Goal: Manage account settings

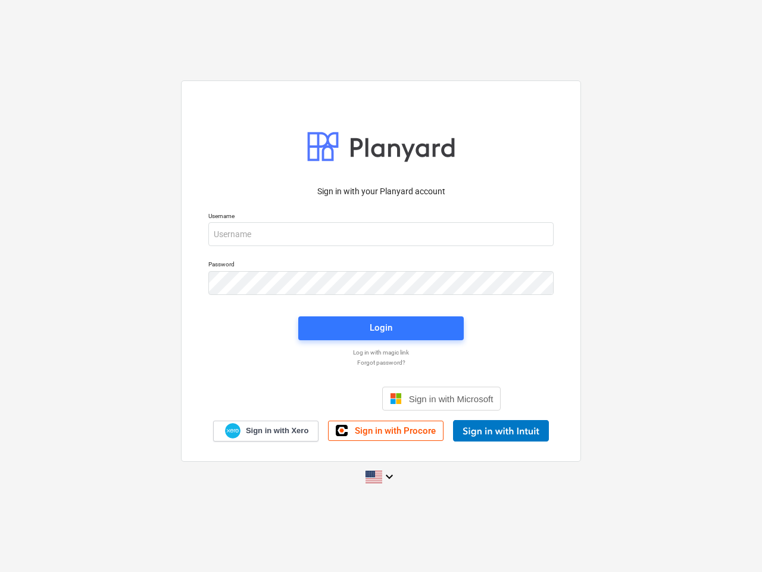
click at [404, 141] on button "Cookies settings" at bounding box center [404, 140] width 92 height 27
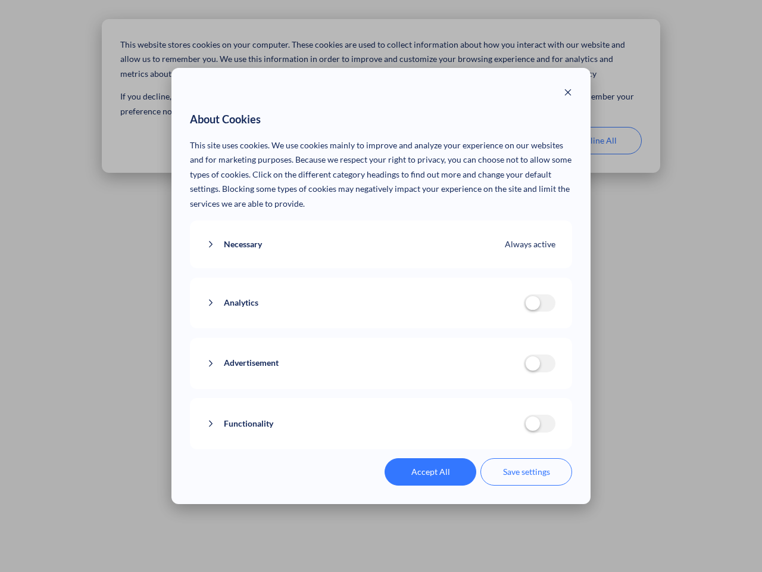
click at [500, 141] on p "This site uses cookies. We use cookies mainly to improve and analyze your exper…" at bounding box center [381, 174] width 383 height 73
click at [596, 141] on div "About Cookies This site uses cookies. We use cookies mainly to improve and anal…" at bounding box center [381, 286] width 762 height 572
click at [381, 234] on div "Necessary Always active These cookies are necessary for the website to function…" at bounding box center [381, 244] width 383 height 48
click at [381, 283] on div "Analytics analytics cookies disallowed These cookies help us to understand how …" at bounding box center [381, 302] width 383 height 51
click at [381, 328] on div "Analytics analytics cookies disallowed These cookies help us to understand how …" at bounding box center [381, 302] width 383 height 51
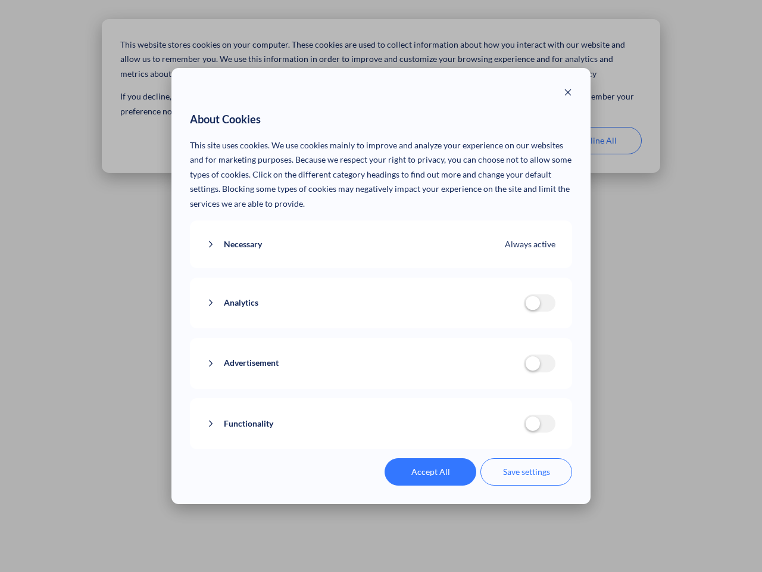
click at [442, 398] on div "Functionality functionality cookies disallowed We use a set of cookies that are…" at bounding box center [381, 423] width 383 height 51
click at [501, 430] on button "Functionality" at bounding box center [365, 423] width 317 height 15
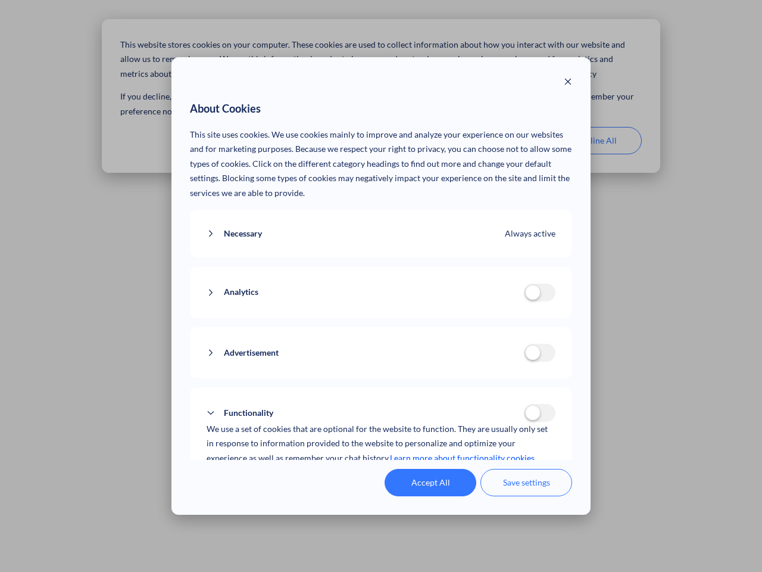
click at [381, 476] on div "Accept All Save settings" at bounding box center [381, 482] width 383 height 27
